Goal: Find specific page/section: Find specific page/section

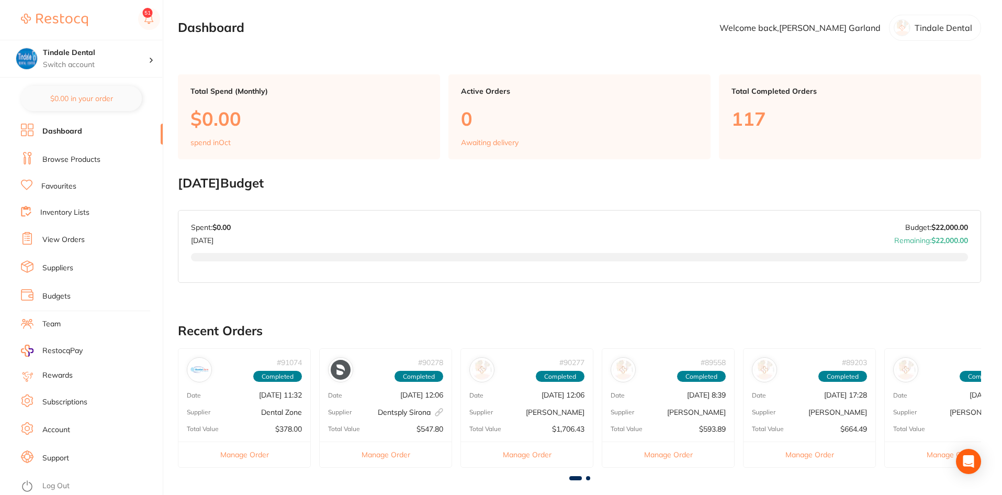
click at [57, 153] on li "Browse Products" at bounding box center [92, 160] width 142 height 16
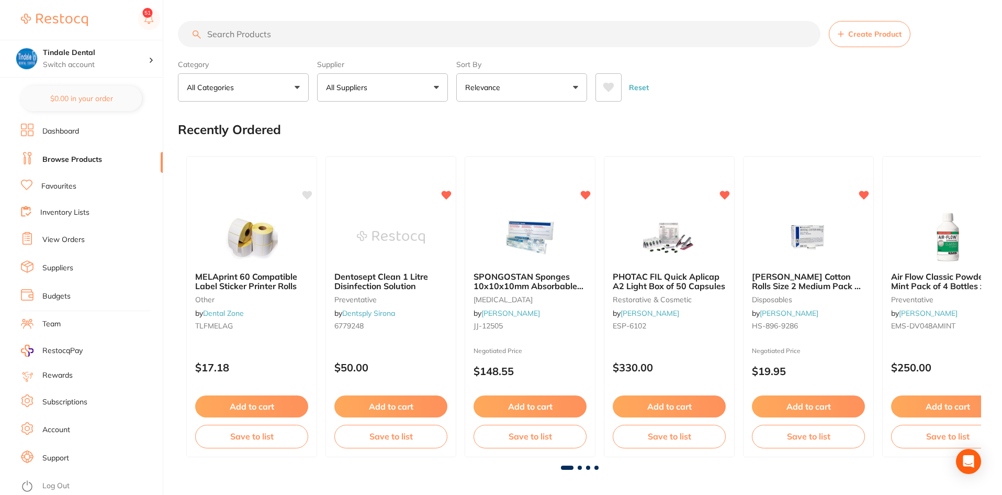
click at [79, 213] on link "Inventory Lists" at bounding box center [64, 212] width 49 height 10
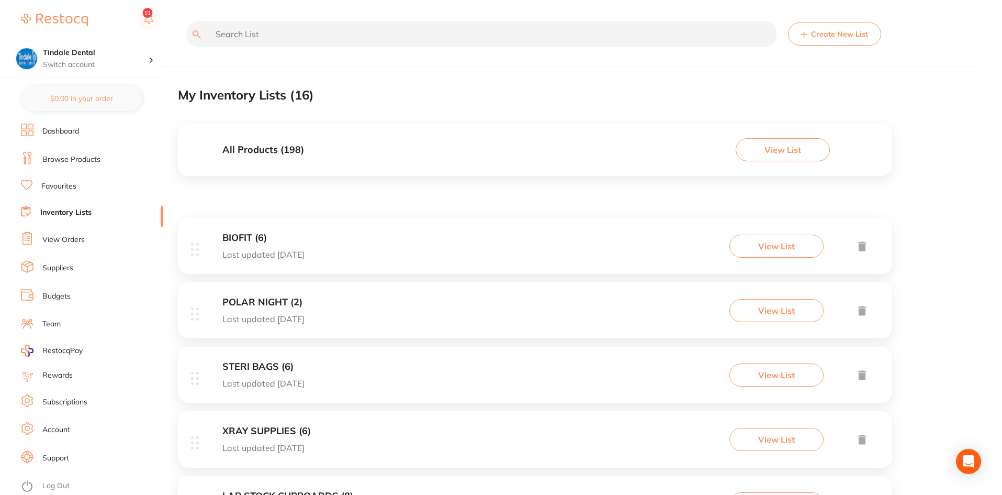
click at [235, 151] on h3 "All Products ( 198 )" at bounding box center [263, 149] width 82 height 11
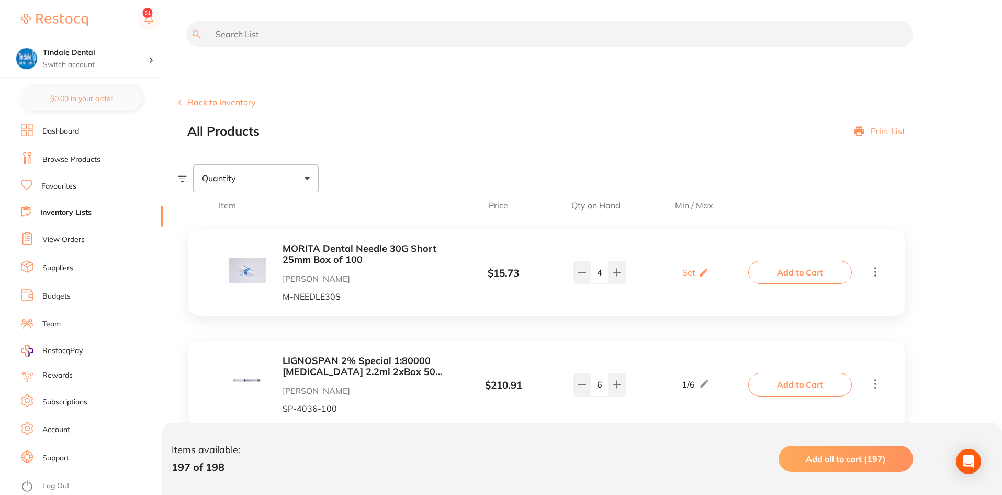
click at [236, 34] on input "text" at bounding box center [549, 34] width 727 height 26
type input "[PERSON_NAME]"
